Goal: Task Accomplishment & Management: Manage account settings

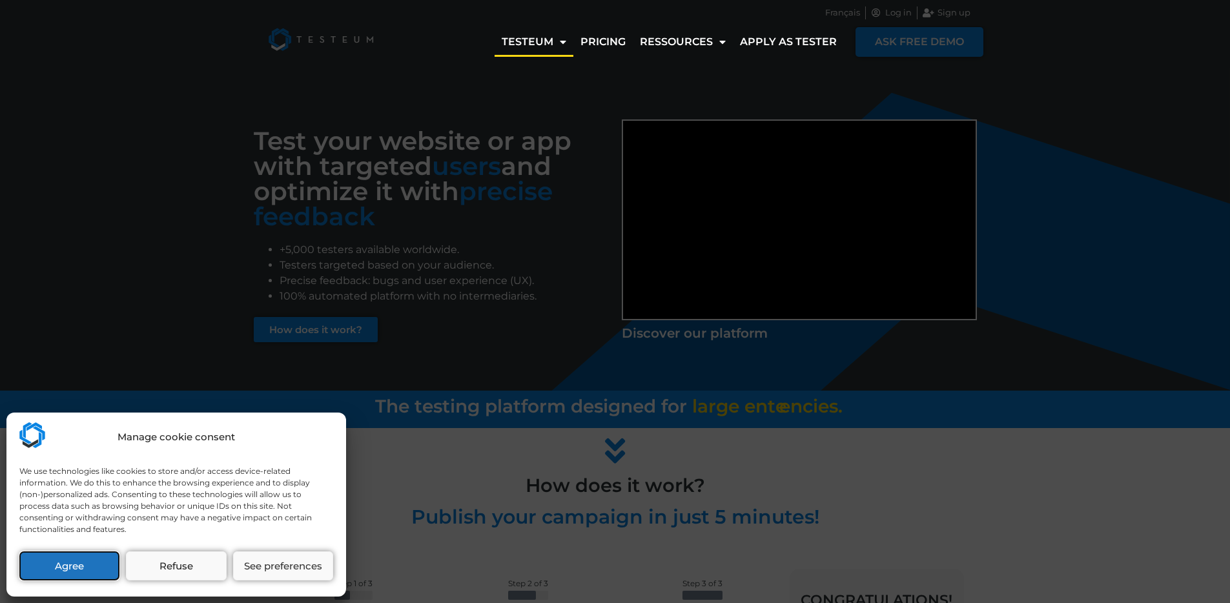
click at [97, 561] on button "Agree" at bounding box center [69, 565] width 100 height 29
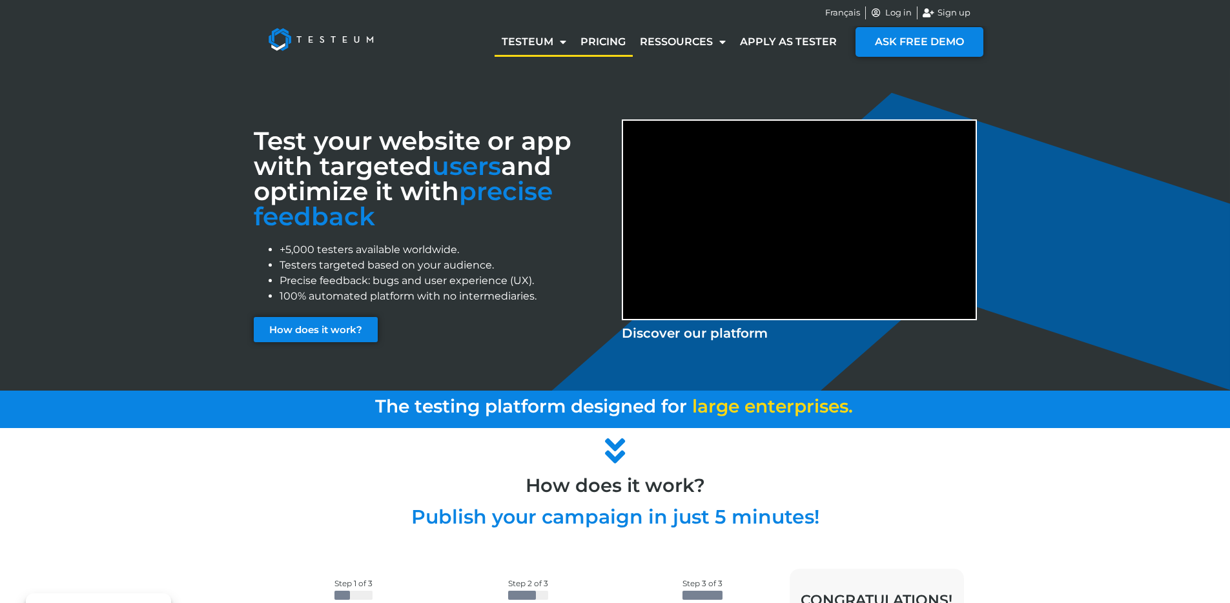
click at [617, 47] on link "Pricing" at bounding box center [602, 42] width 59 height 30
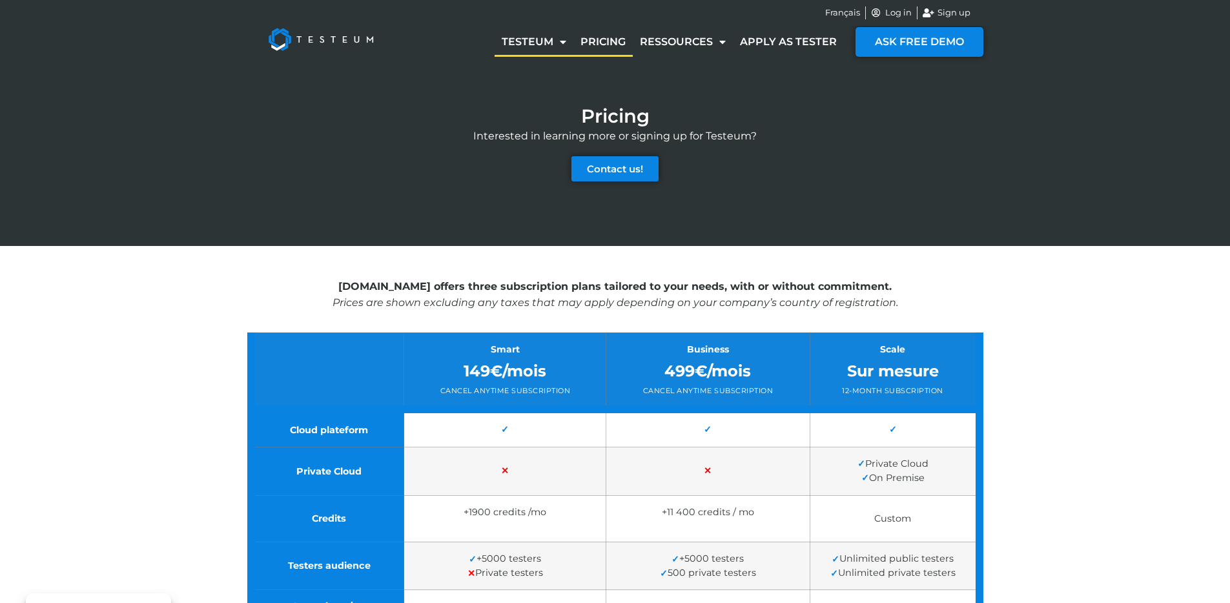
click at [550, 45] on link "Testeum" at bounding box center [534, 42] width 79 height 30
click at [544, 79] on link "How it works?" at bounding box center [547, 72] width 104 height 30
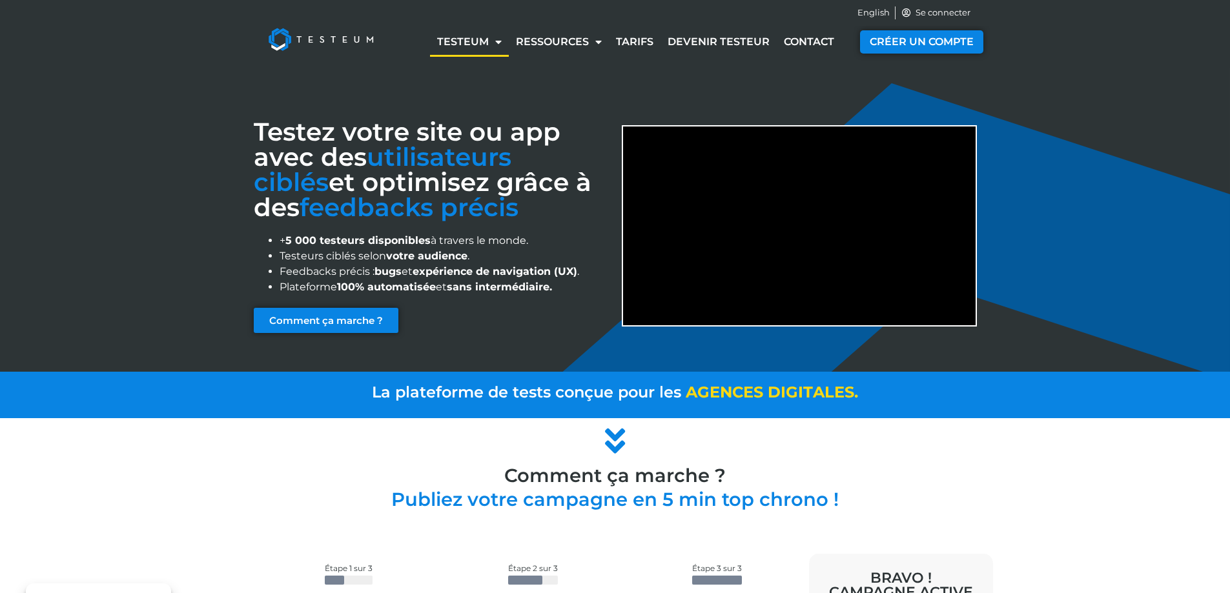
click at [331, 29] on img at bounding box center [321, 40] width 134 height 52
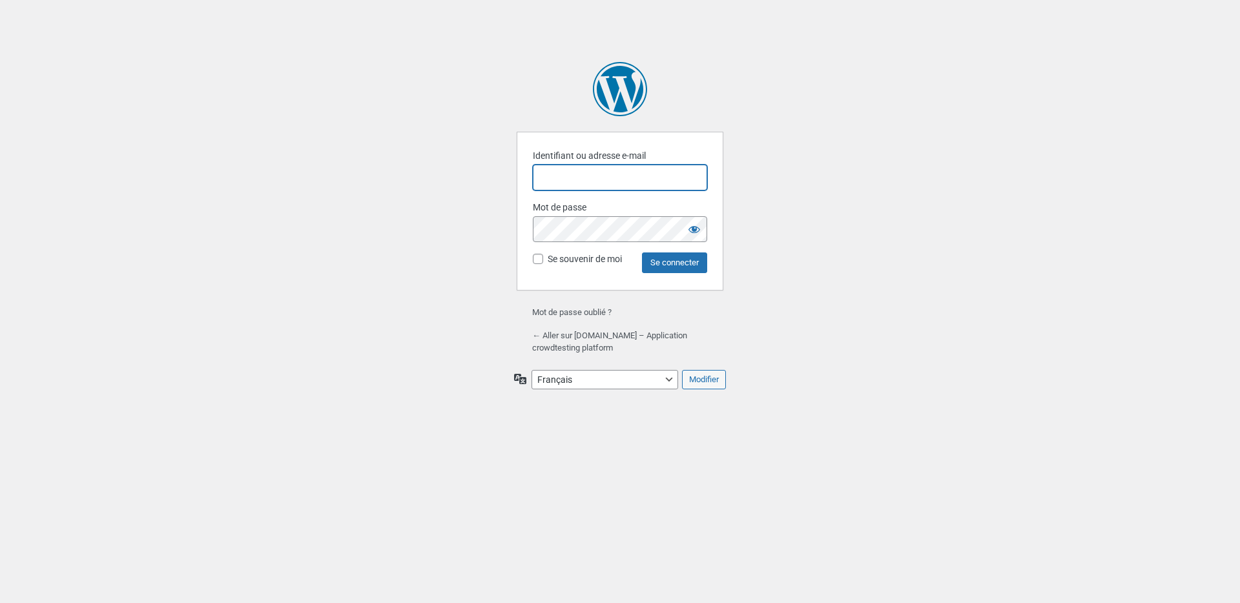
type input "[PERSON_NAME][EMAIL_ADDRESS][DOMAIN_NAME]"
click at [659, 263] on input "Se connecter" at bounding box center [674, 262] width 65 height 21
